Goal: Transaction & Acquisition: Purchase product/service

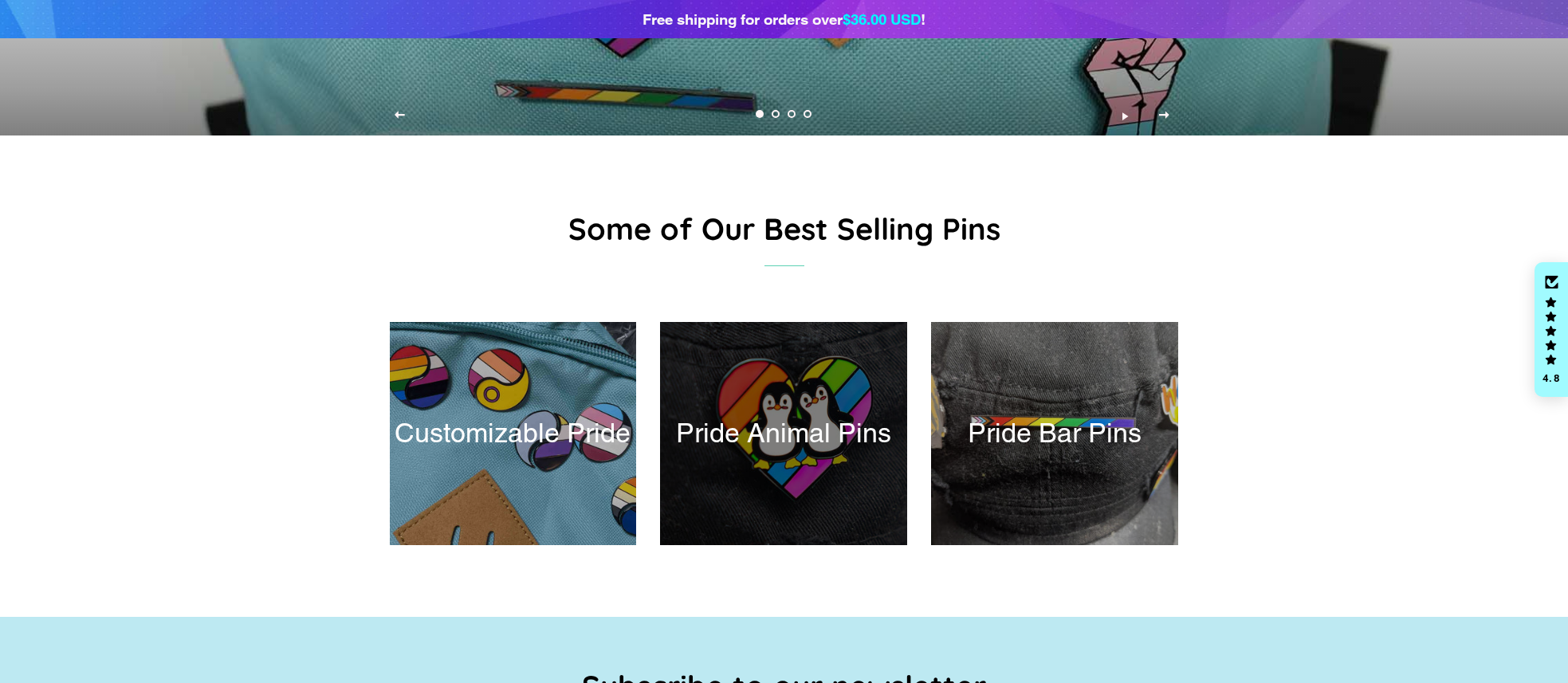
scroll to position [260, 0]
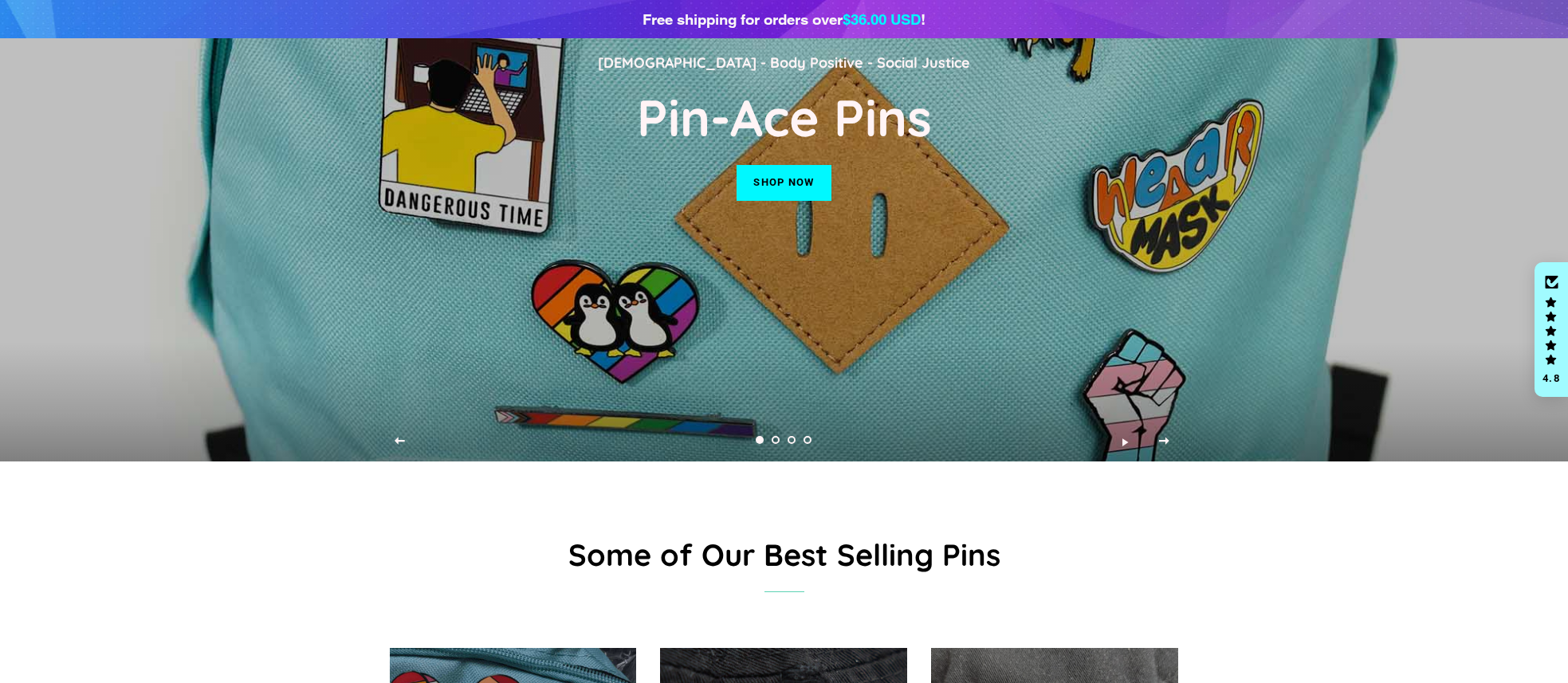
click at [797, 156] on div "LGBT - Body Positive - Social Justice Pin-Ace Pins Shop now" at bounding box center [785, 119] width 790 height 683
click at [781, 180] on link "Shop now" at bounding box center [784, 182] width 94 height 35
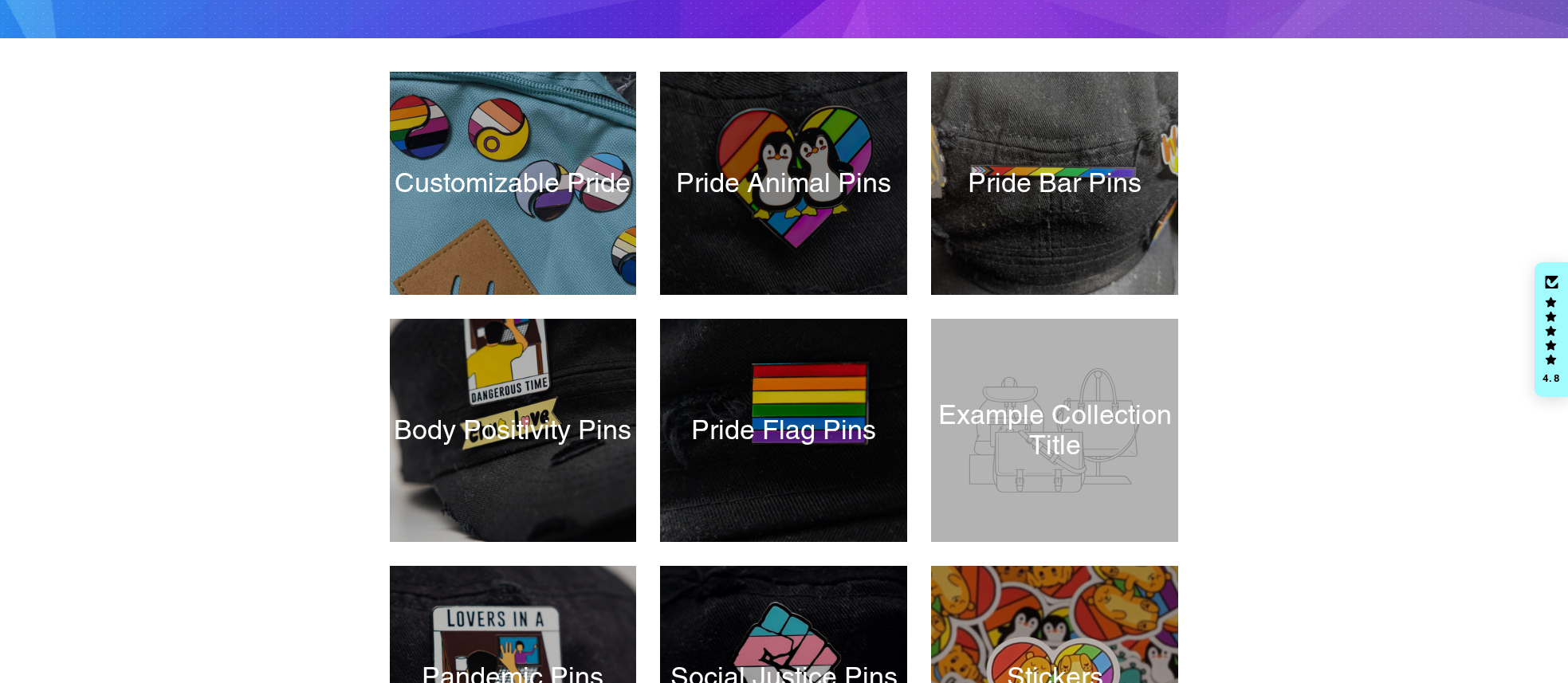
click at [802, 192] on div at bounding box center [784, 183] width 254 height 229
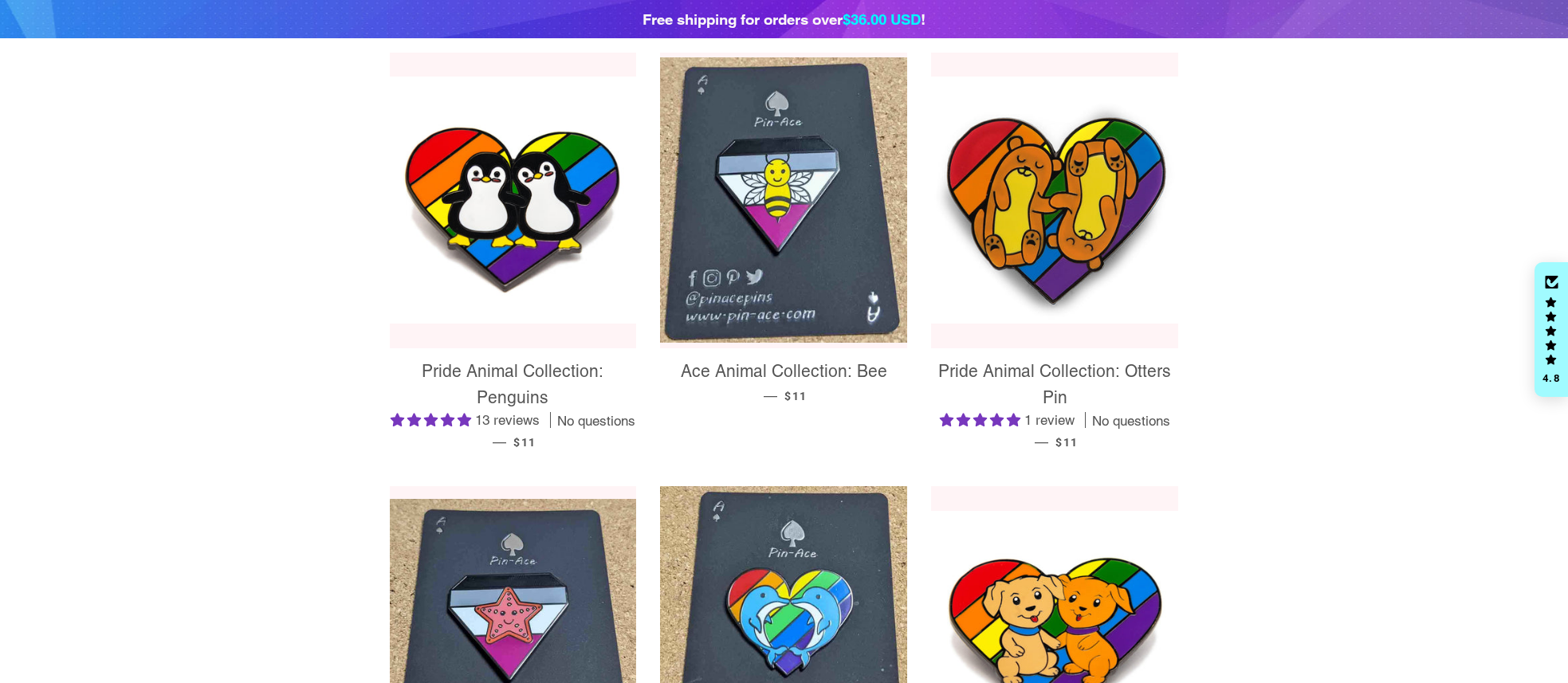
scroll to position [302, 0]
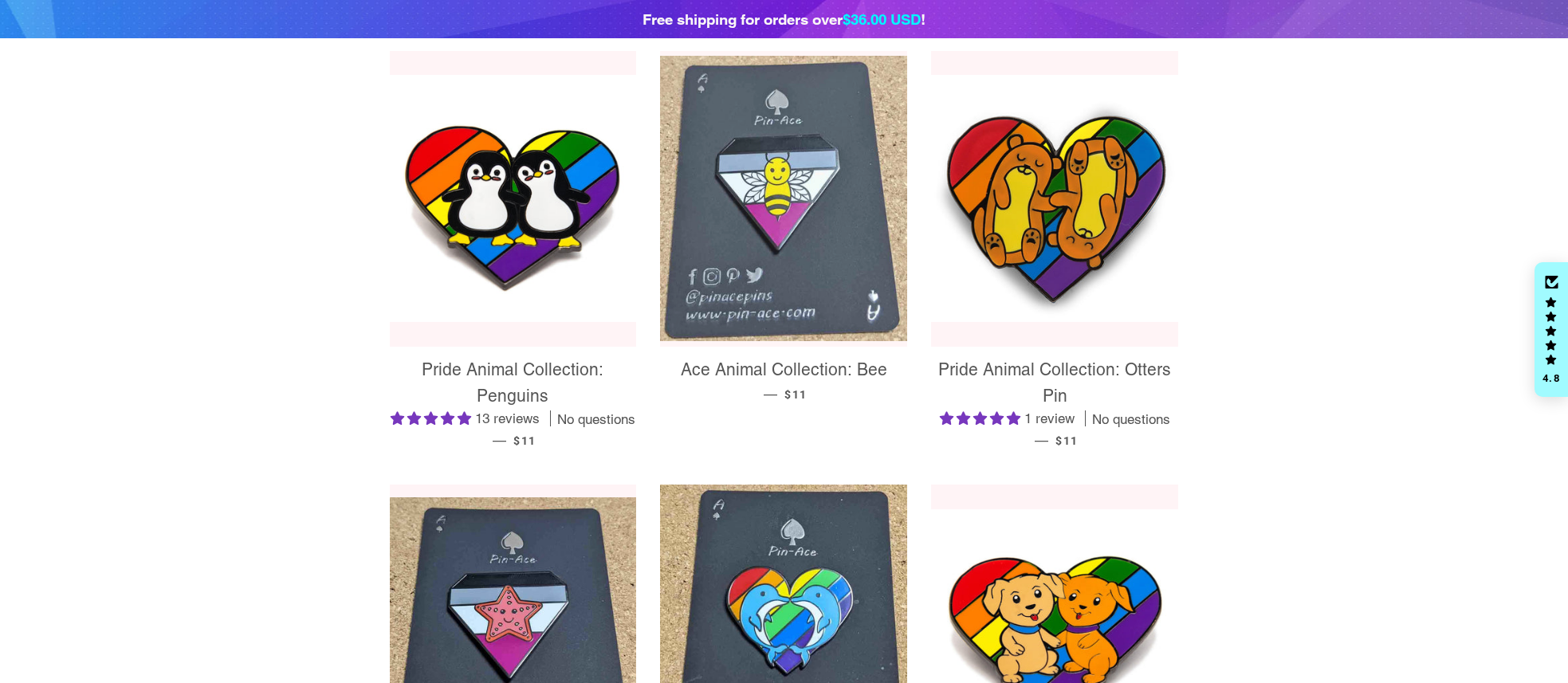
click at [801, 192] on img at bounding box center [783, 198] width 248 height 285
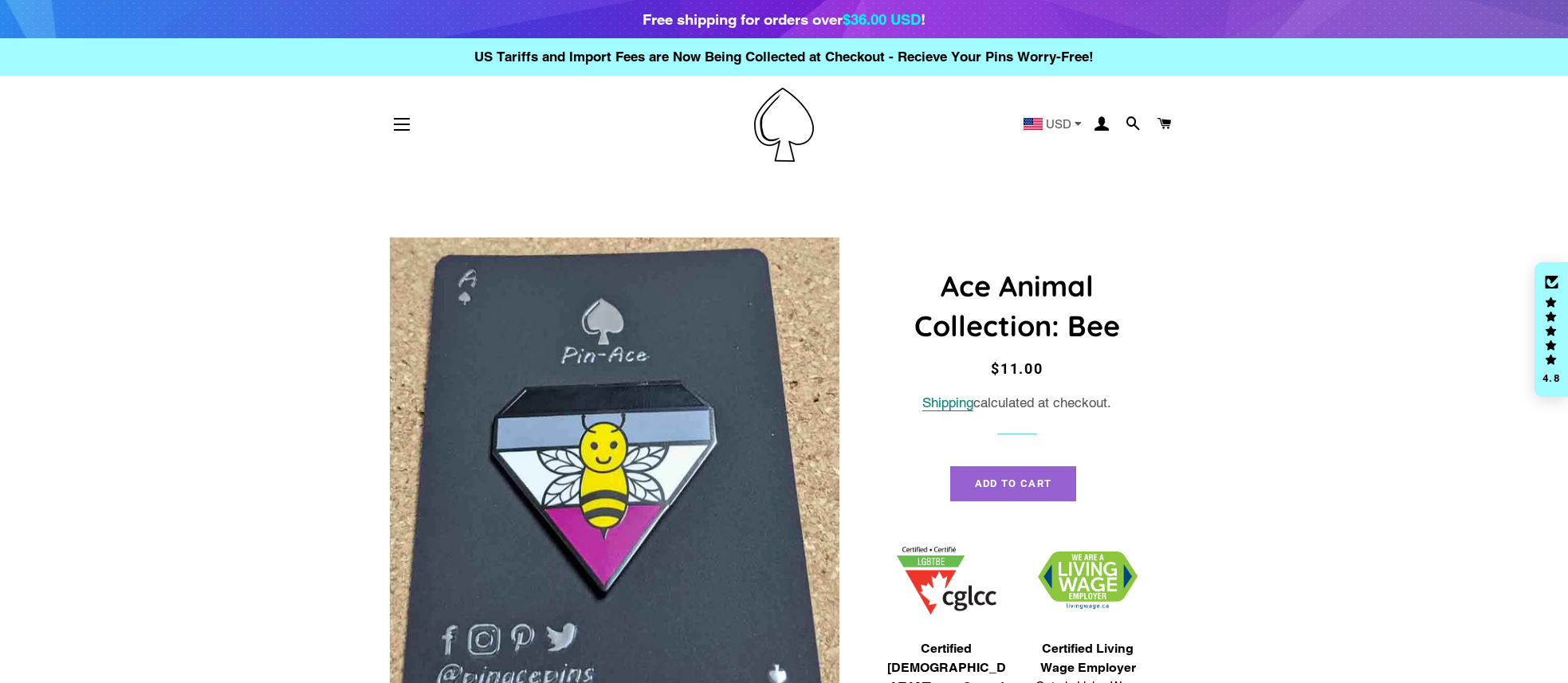
click at [1020, 491] on button "Add to Cart" at bounding box center [1013, 484] width 126 height 35
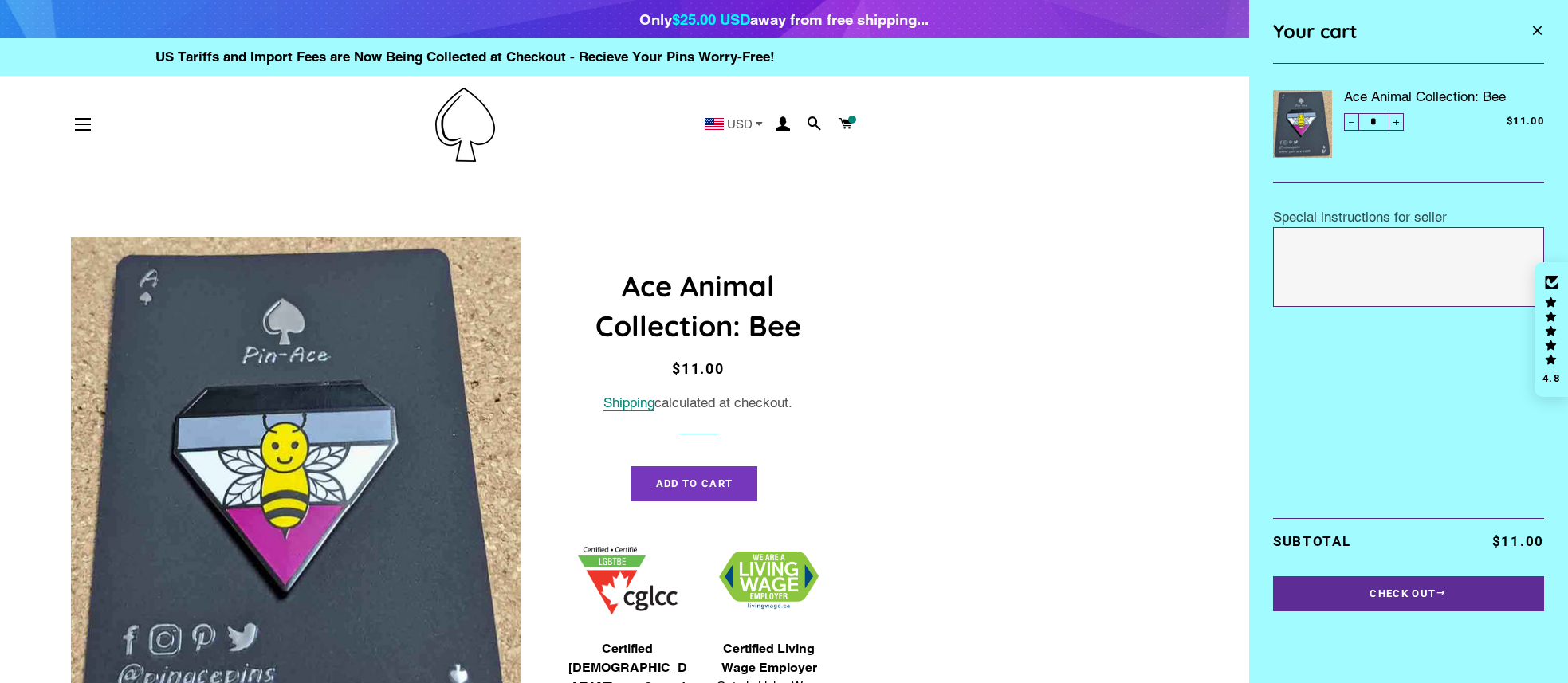
click at [1424, 604] on button "Check Out" at bounding box center [1408, 594] width 271 height 35
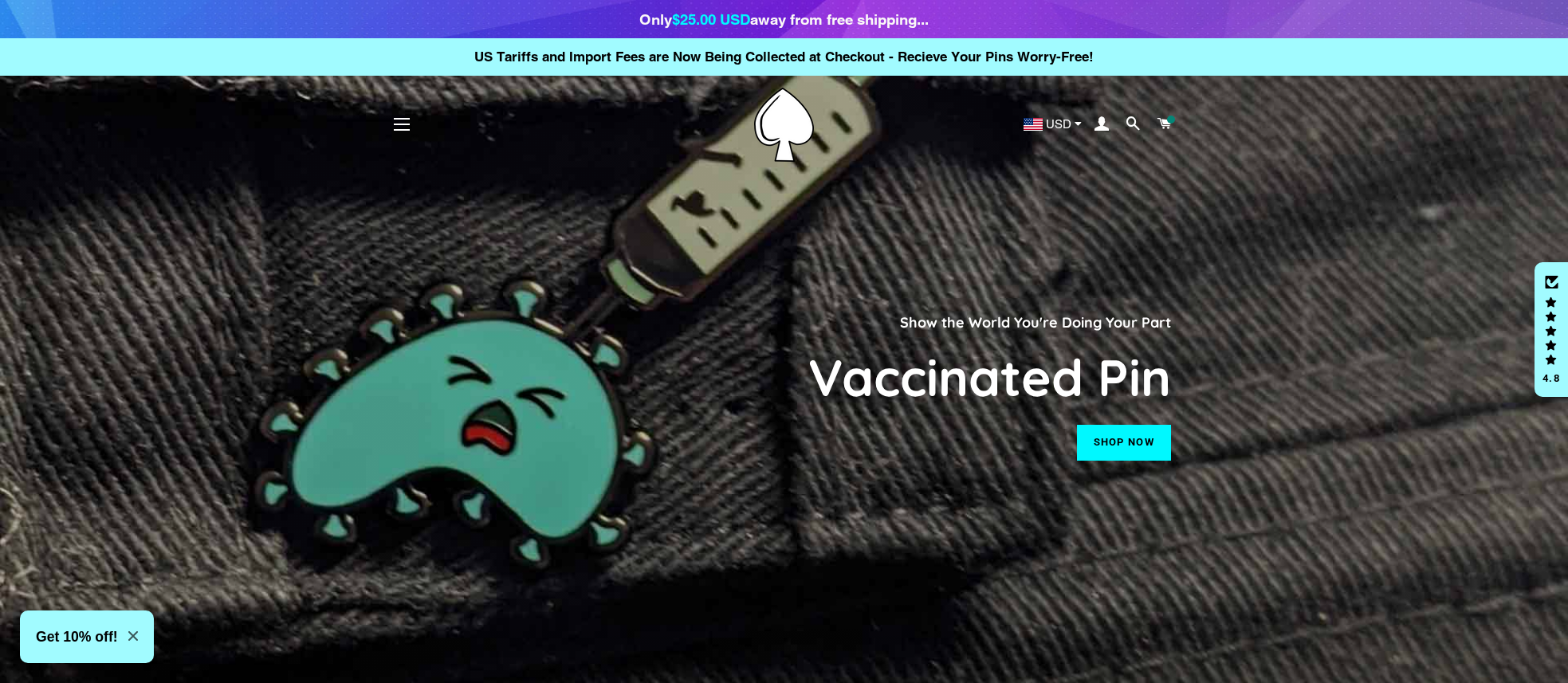
click at [1059, 114] on ul "Home All Products Collections Customizable Pride Bar Pins" at bounding box center [1107, 124] width 144 height 46
click at [1058, 122] on span "USD" at bounding box center [1058, 124] width 25 height 12
click at [1029, 97] on link at bounding box center [784, 124] width 526 height 74
